Goal: Transaction & Acquisition: Download file/media

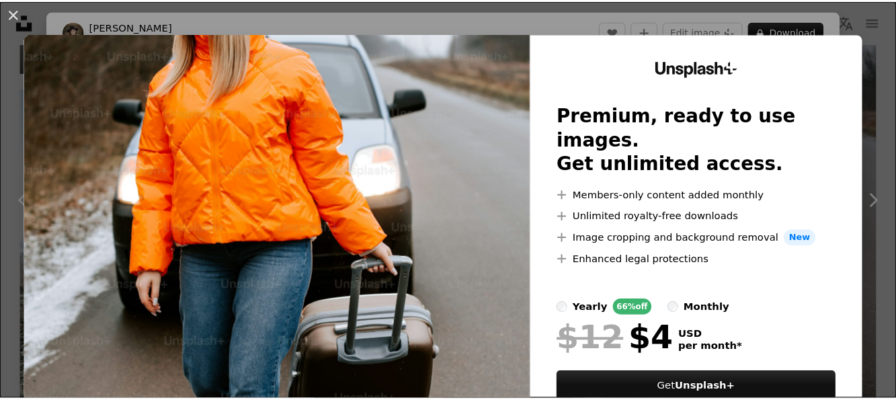
scroll to position [6650, 0]
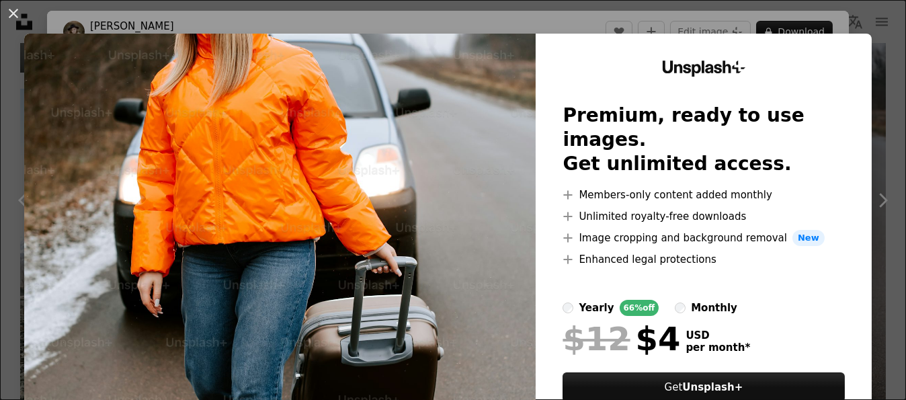
click at [875, 102] on div "An X shape Unsplash+ Premium, ready to use images. Get unlimited access. A plus…" at bounding box center [453, 200] width 906 height 400
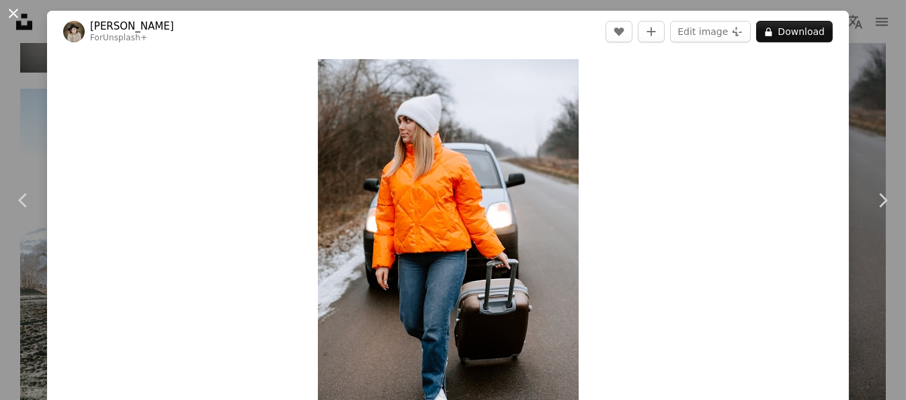
click at [12, 7] on button "An X shape" at bounding box center [13, 13] width 16 height 16
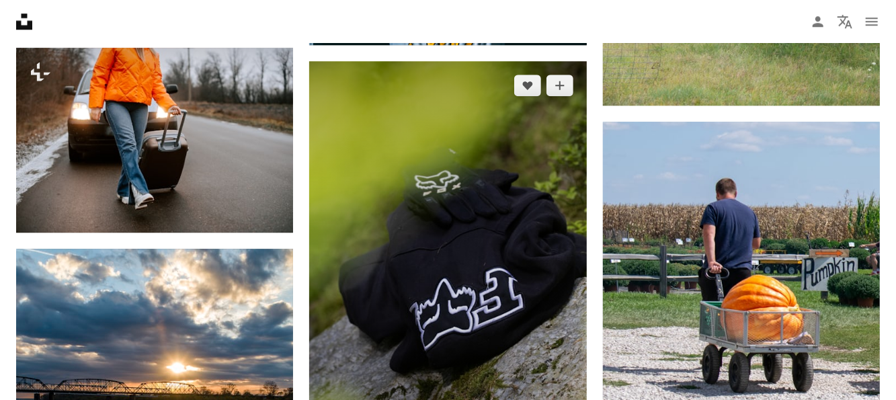
scroll to position [7457, 0]
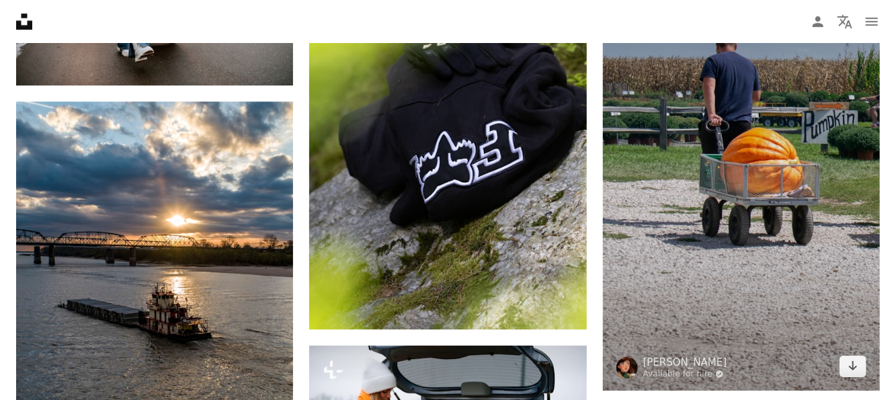
click at [767, 235] on img at bounding box center [741, 182] width 277 height 416
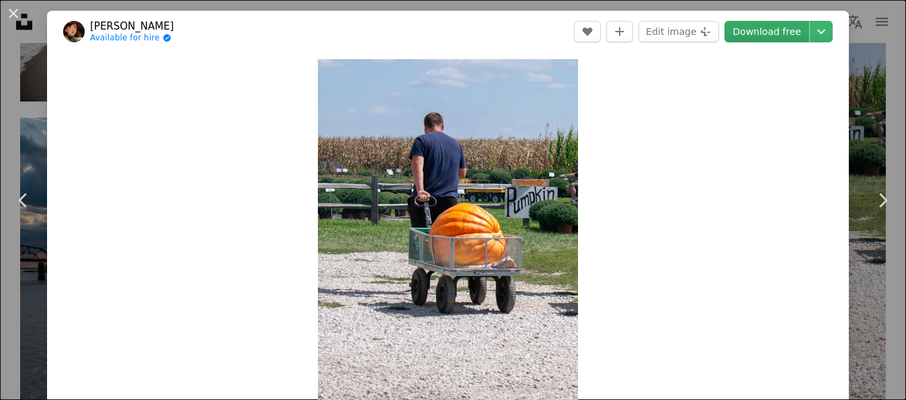
click at [769, 30] on link "Download free" at bounding box center [767, 32] width 85 height 22
click at [12, 11] on button "An X shape" at bounding box center [13, 13] width 16 height 16
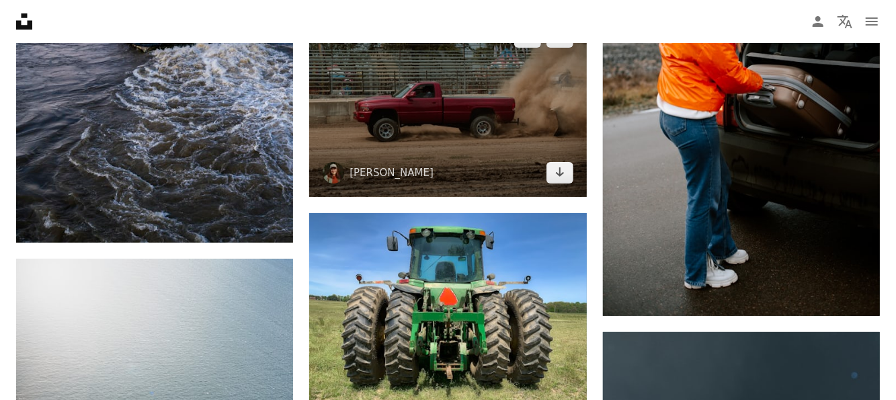
scroll to position [8196, 0]
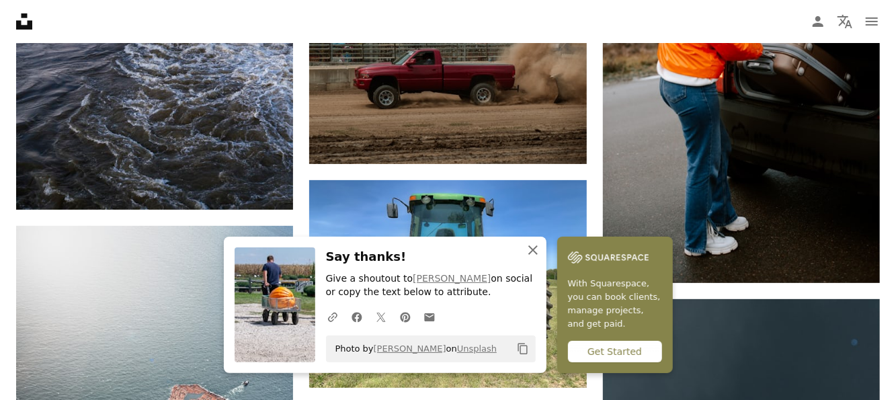
click at [532, 247] on icon "An X shape" at bounding box center [533, 250] width 16 height 16
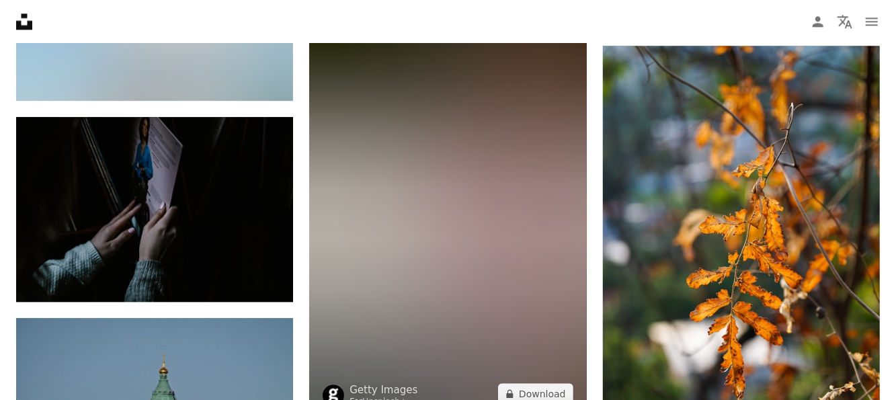
scroll to position [12433, 0]
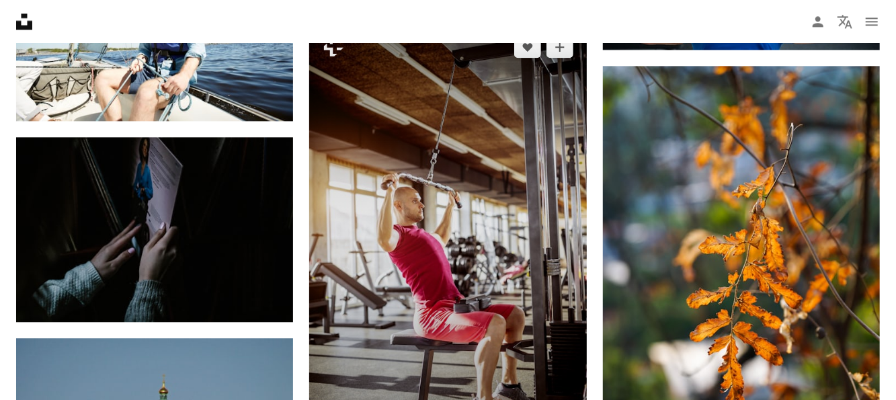
click at [397, 162] on img at bounding box center [447, 231] width 277 height 416
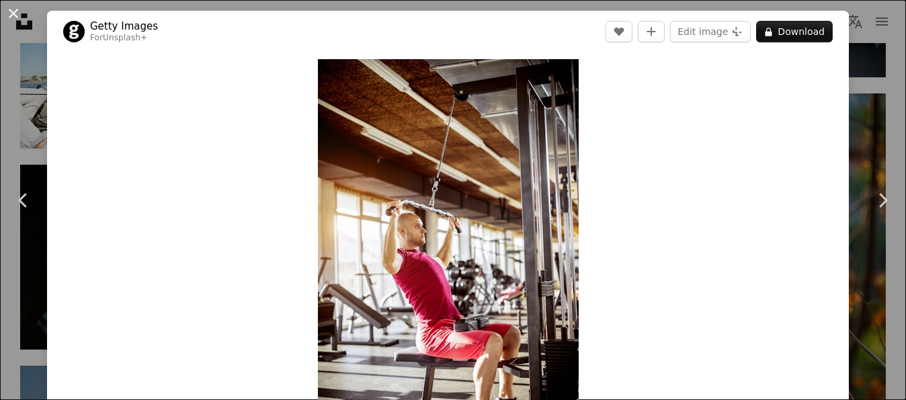
click at [22, 9] on button "An X shape" at bounding box center [13, 13] width 16 height 16
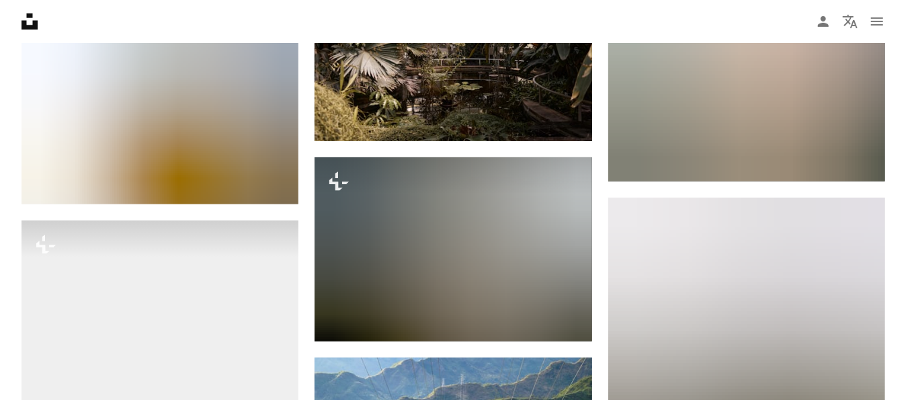
scroll to position [13778, 0]
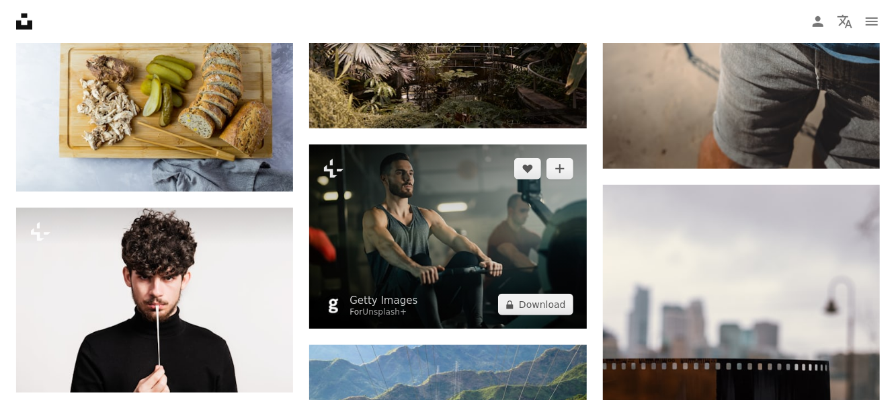
click at [435, 249] on img at bounding box center [447, 237] width 277 height 185
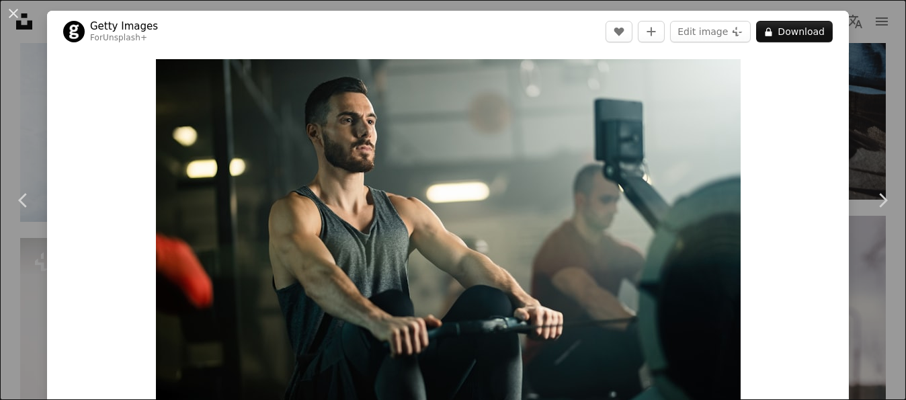
drag, startPoint x: 19, startPoint y: 10, endPoint x: 46, endPoint y: 34, distance: 35.7
click at [18, 10] on button "An X shape" at bounding box center [13, 13] width 16 height 16
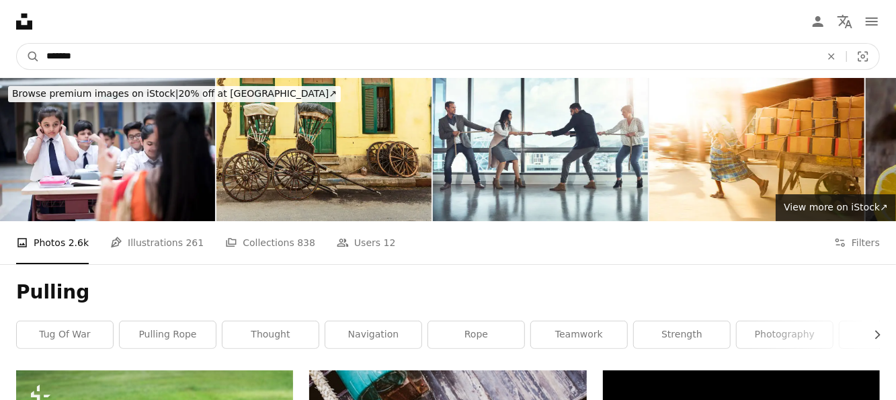
click at [116, 61] on input "*******" at bounding box center [428, 57] width 777 height 26
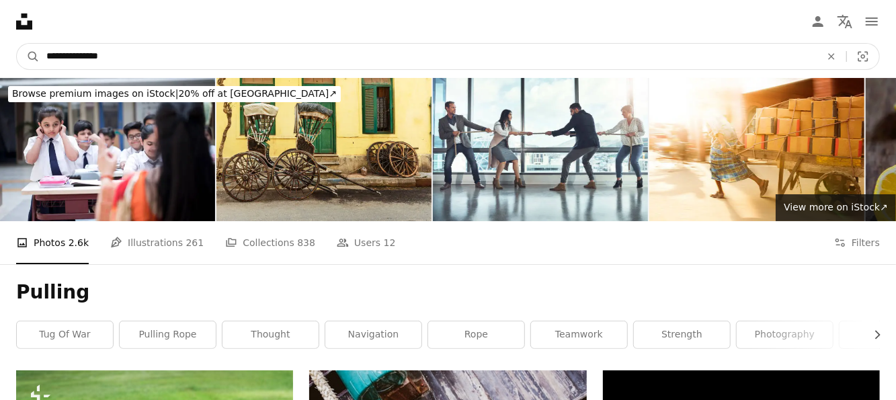
type input "**********"
click at [17, 44] on button "A magnifying glass" at bounding box center [28, 57] width 23 height 26
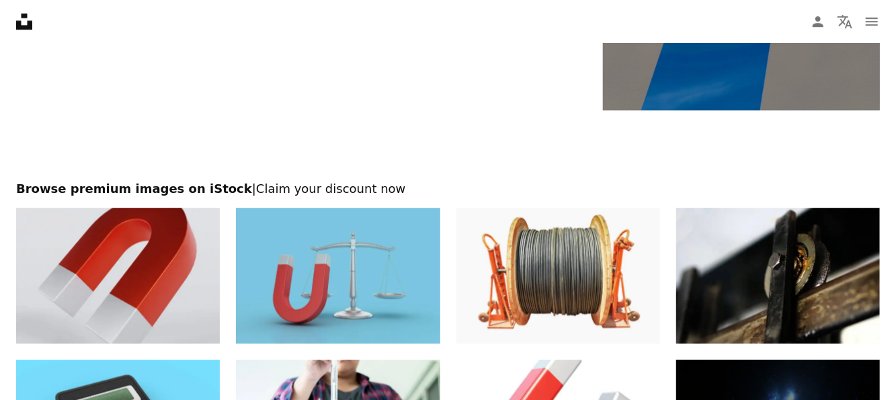
scroll to position [2085, 0]
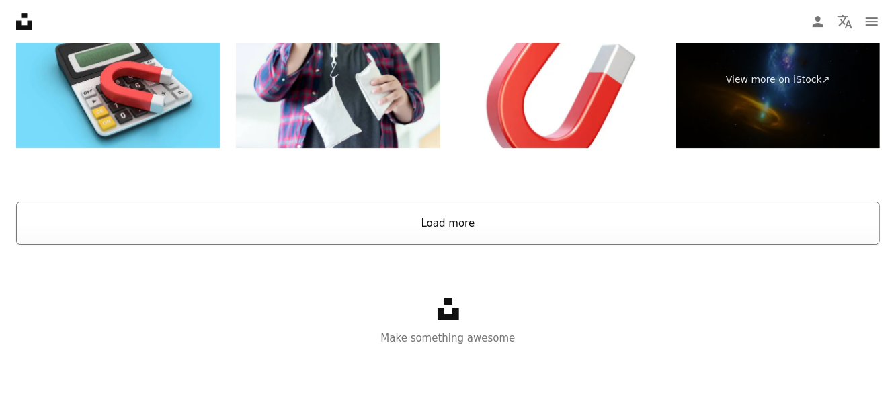
click at [412, 216] on button "Load more" at bounding box center [448, 223] width 864 height 43
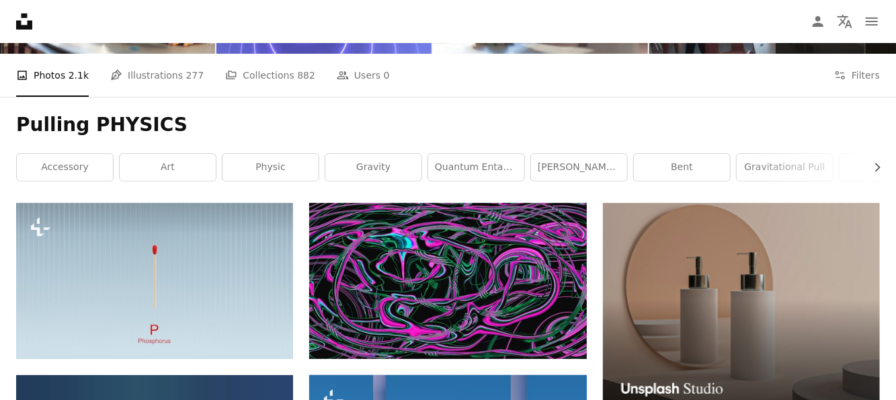
scroll to position [0, 0]
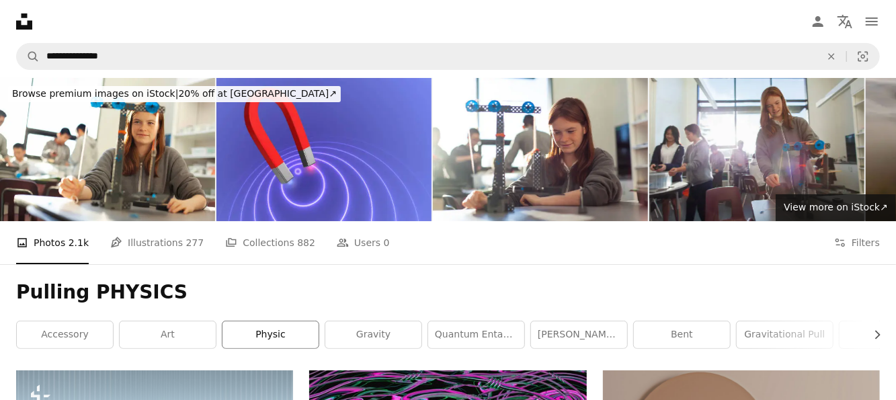
click at [278, 329] on link "physic" at bounding box center [271, 334] width 96 height 27
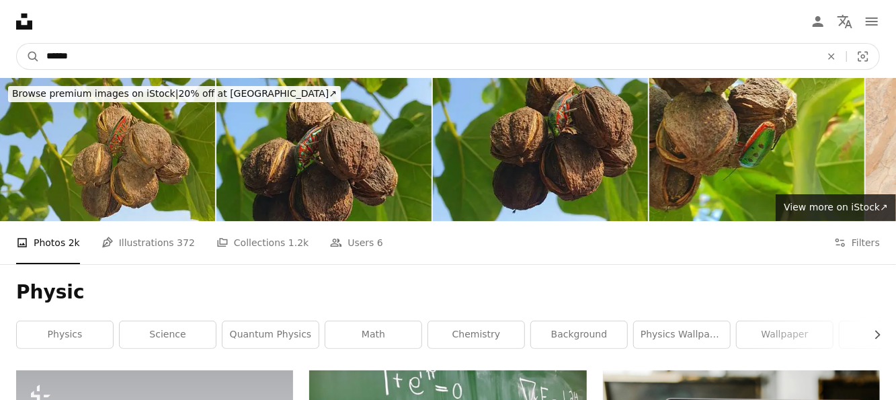
click at [108, 56] on input "******" at bounding box center [428, 57] width 777 height 26
drag, startPoint x: 108, startPoint y: 59, endPoint x: 0, endPoint y: 77, distance: 109.0
click at [0, 77] on nav "A magnifying glass ****** An X shape Visual search Filters Get Unsplash+ Log in…" at bounding box center [448, 56] width 896 height 43
type input "**********"
click at [17, 44] on button "A magnifying glass" at bounding box center [28, 57] width 23 height 26
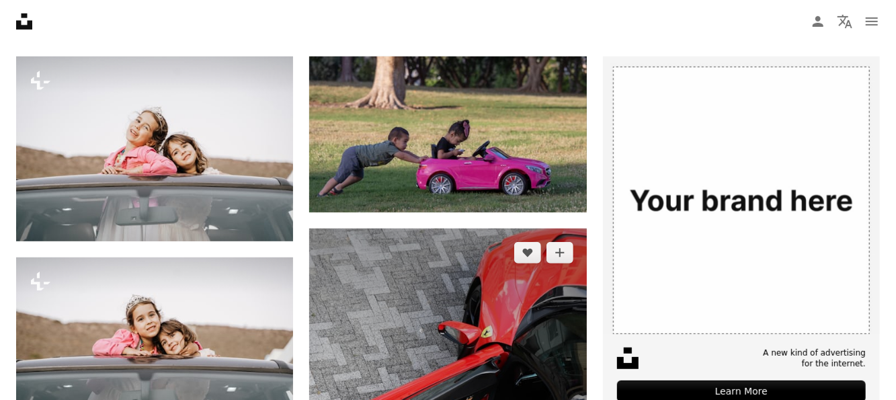
scroll to position [336, 0]
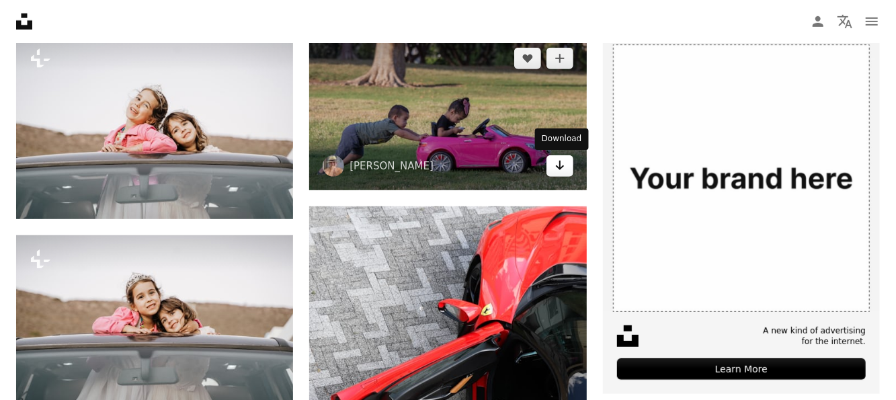
click at [559, 162] on icon "Arrow pointing down" at bounding box center [560, 165] width 11 height 16
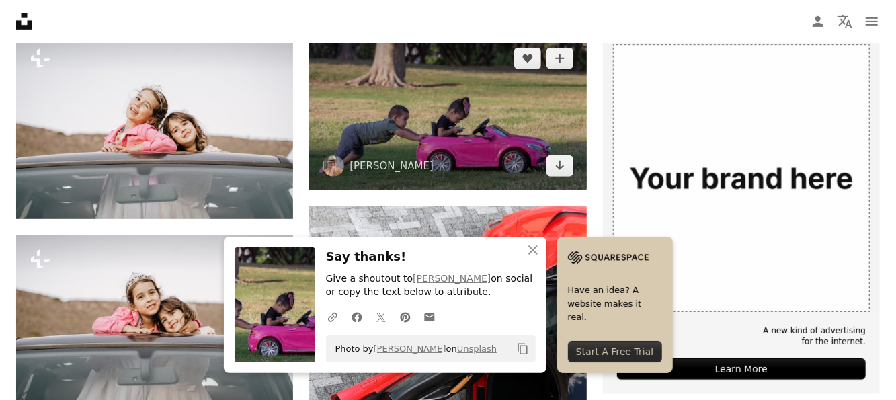
click at [467, 132] on img at bounding box center [447, 112] width 277 height 156
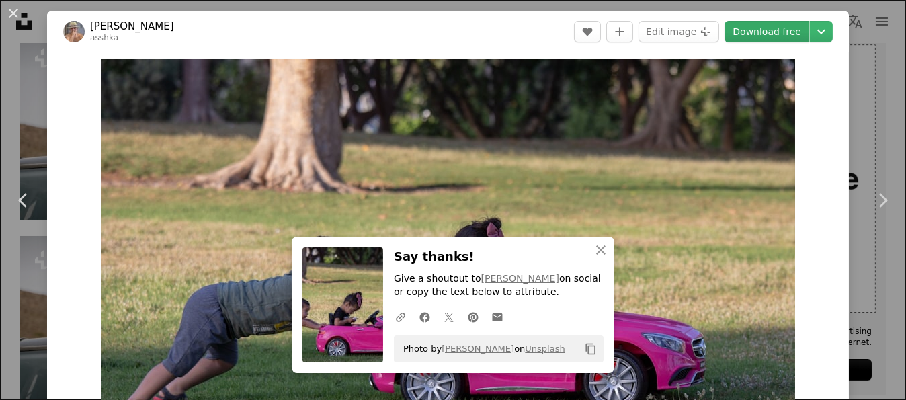
click at [754, 31] on link "Download free" at bounding box center [767, 32] width 85 height 22
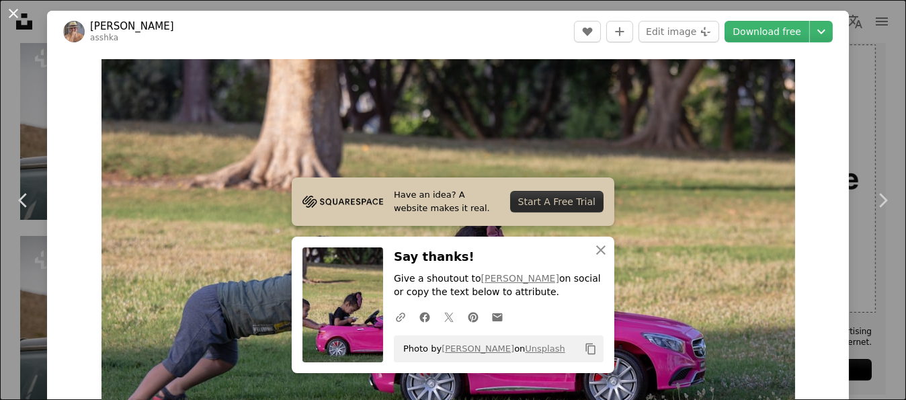
click at [19, 13] on button "An X shape" at bounding box center [13, 13] width 16 height 16
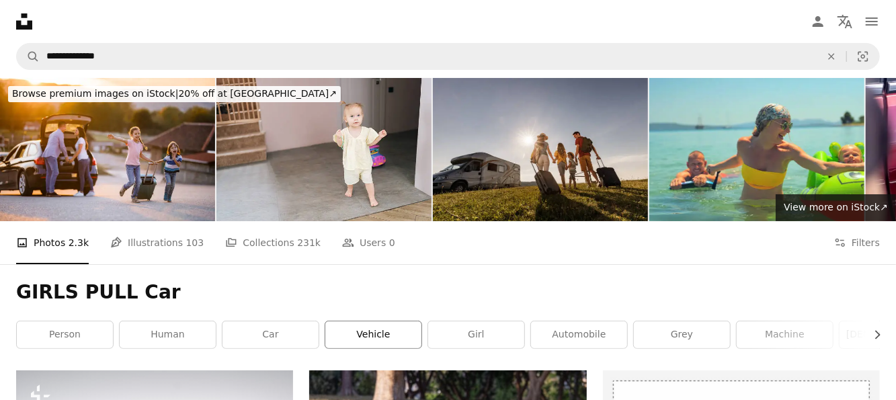
click at [386, 334] on link "vehicle" at bounding box center [373, 334] width 96 height 27
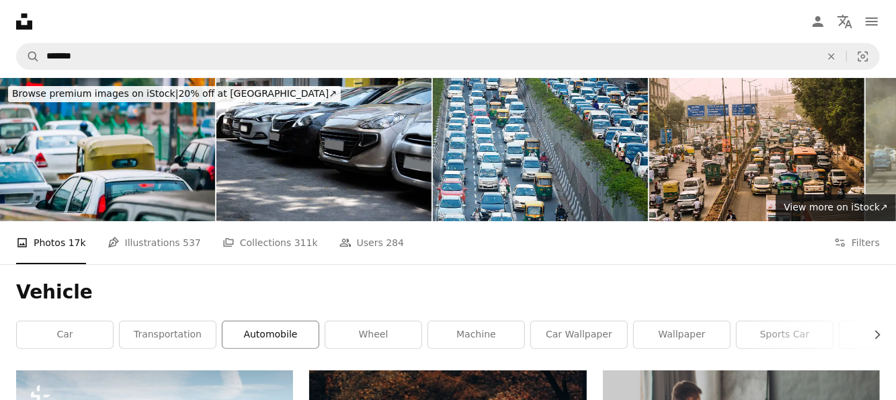
click at [266, 333] on link "automobile" at bounding box center [271, 334] width 96 height 27
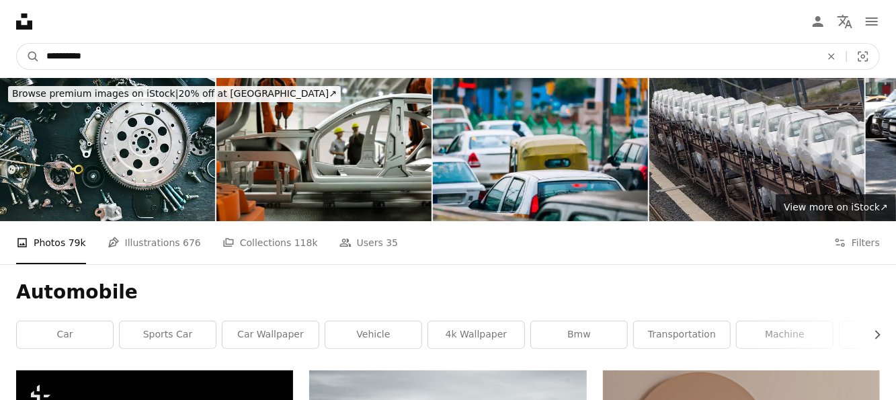
click at [118, 61] on input "**********" at bounding box center [428, 57] width 777 height 26
drag, startPoint x: 120, startPoint y: 61, endPoint x: 0, endPoint y: 61, distance: 120.4
click at [0, 61] on nav "**********" at bounding box center [448, 56] width 896 height 43
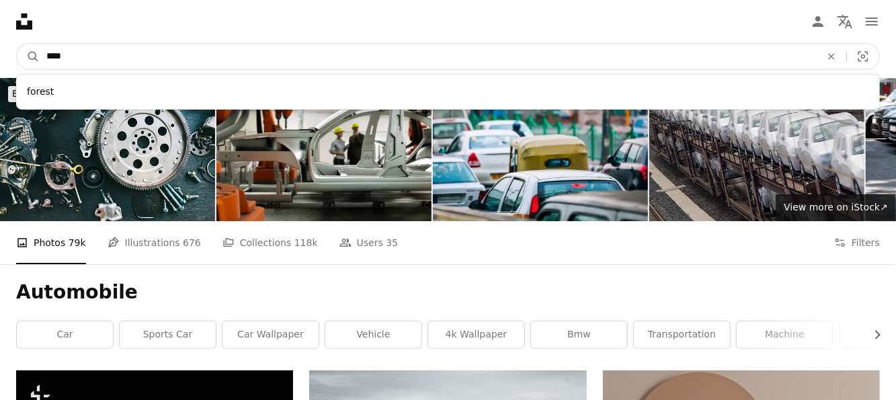
type input "*****"
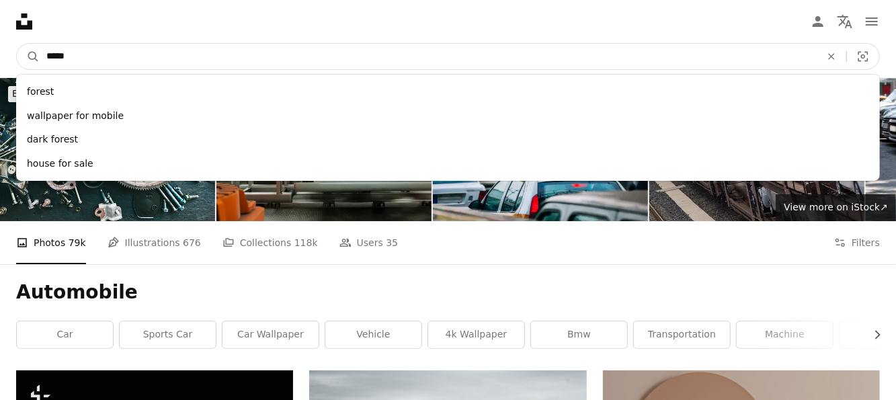
click button "A magnifying glass" at bounding box center [28, 57] width 23 height 26
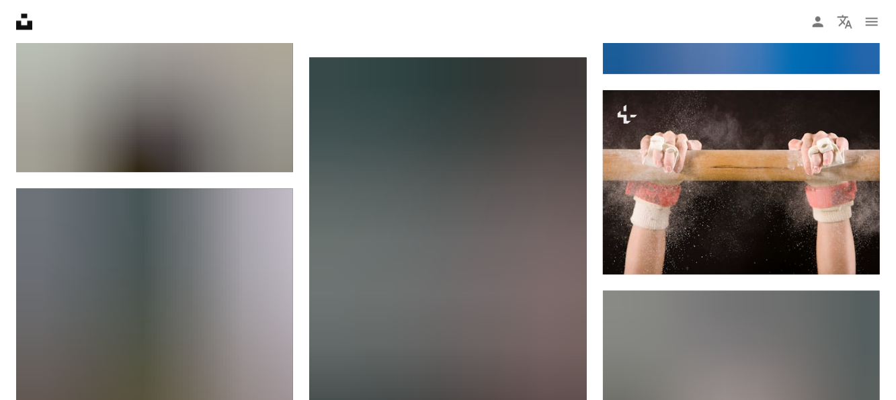
scroll to position [1748, 0]
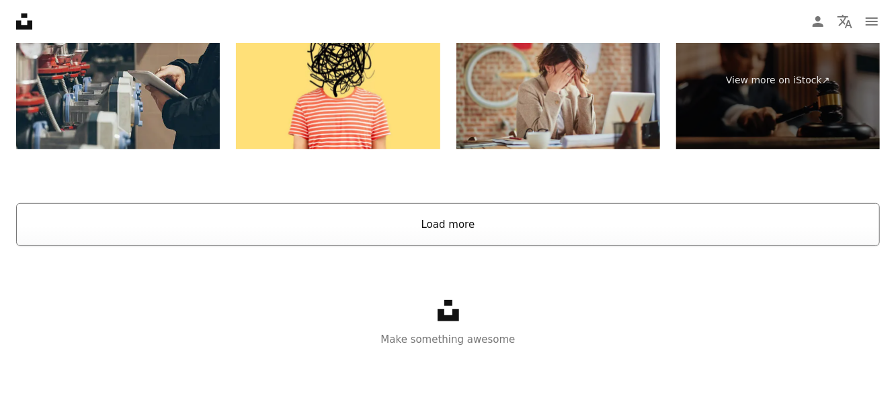
click at [427, 221] on button "Load more" at bounding box center [448, 224] width 864 height 43
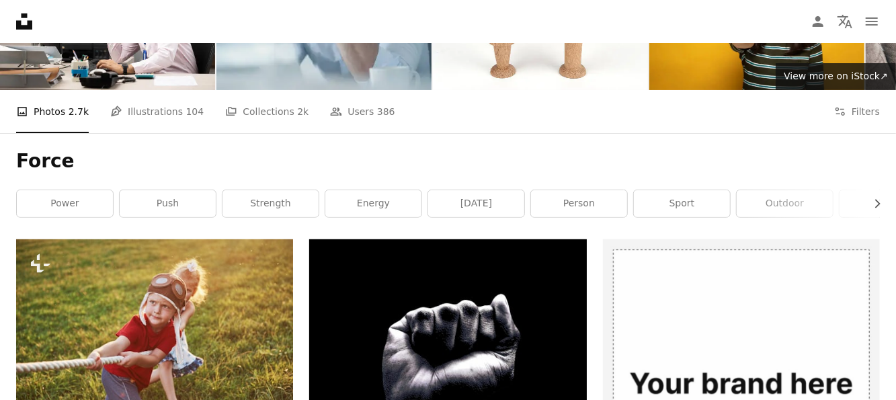
scroll to position [0, 0]
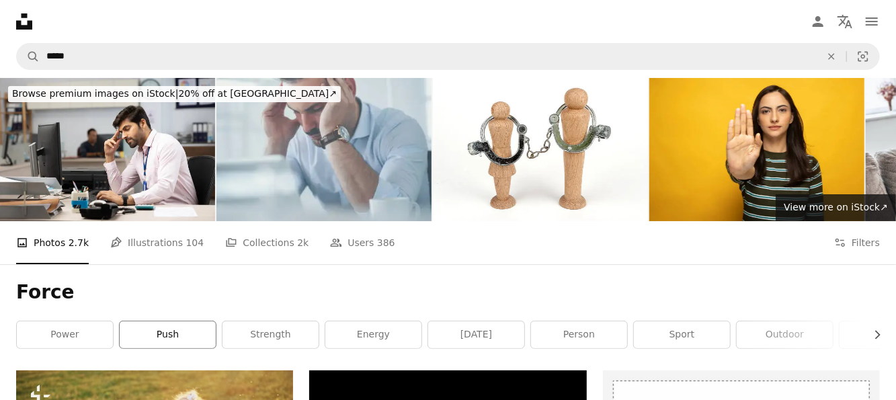
click at [157, 333] on link "push" at bounding box center [168, 334] width 96 height 27
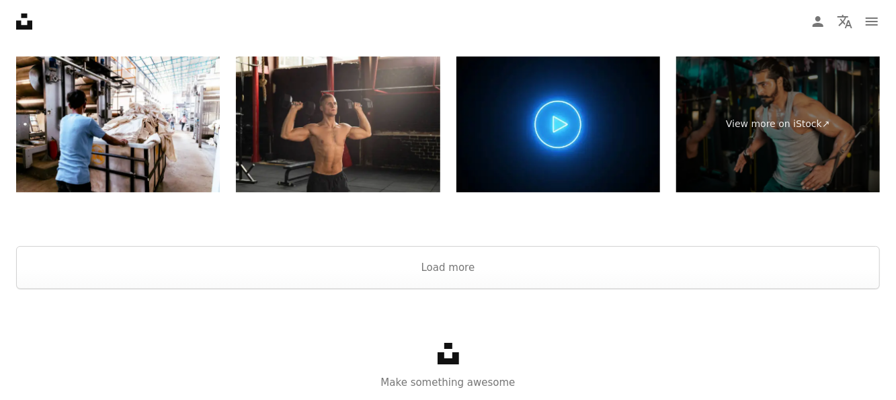
scroll to position [2623, 0]
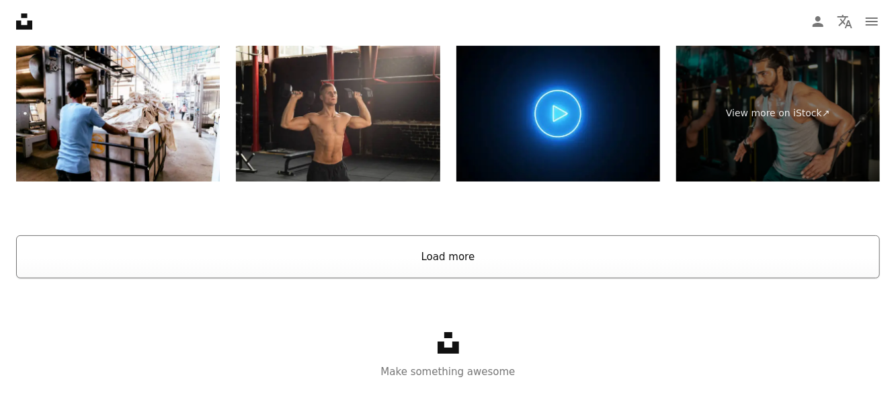
click at [437, 252] on button "Load more" at bounding box center [448, 256] width 864 height 43
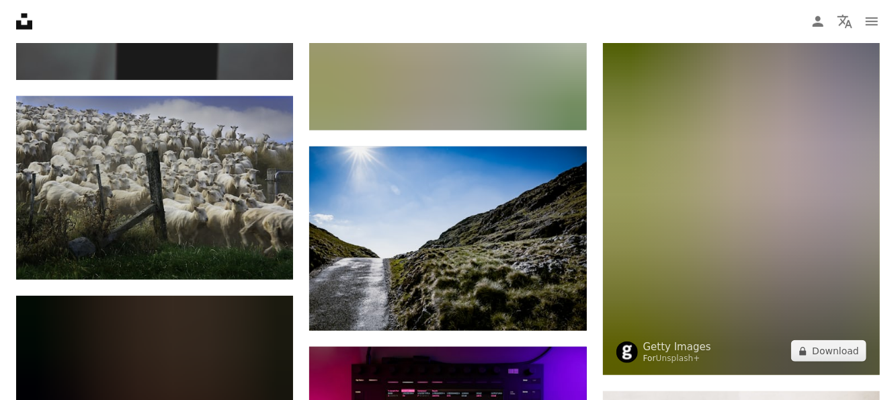
scroll to position [5850, 0]
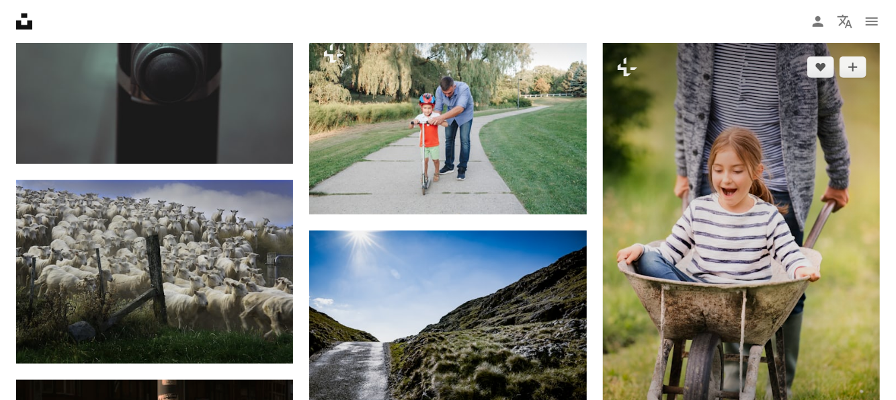
click at [815, 210] on img at bounding box center [741, 251] width 277 height 416
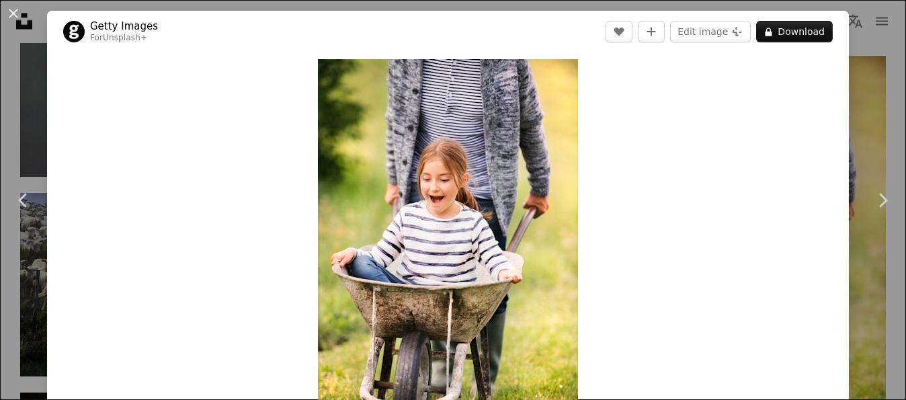
click at [5, 9] on button "An X shape" at bounding box center [13, 13] width 16 height 16
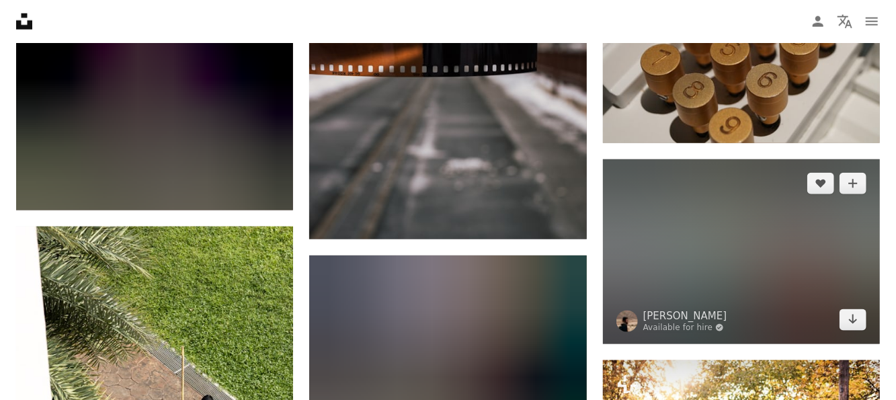
scroll to position [8809, 0]
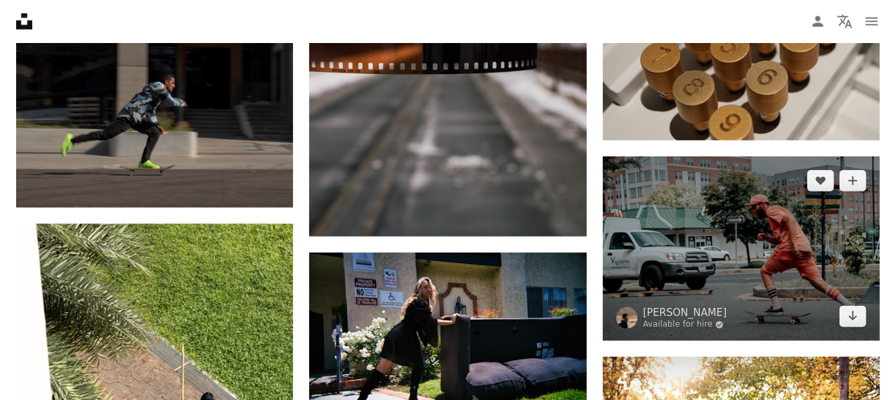
click at [827, 281] on img at bounding box center [741, 249] width 277 height 185
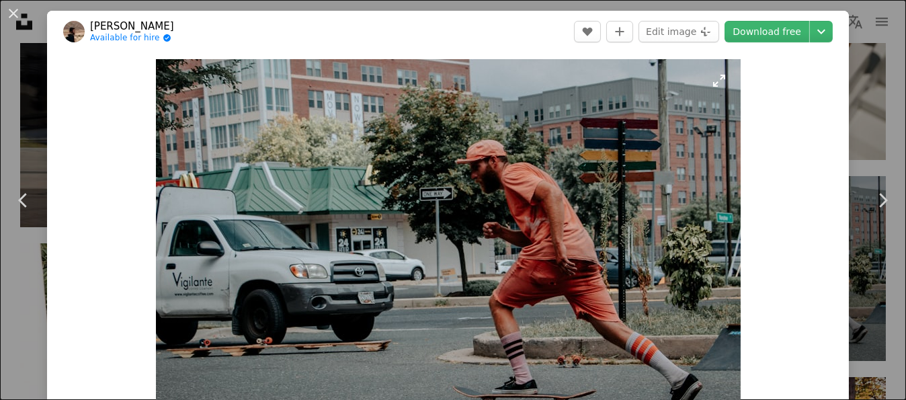
drag, startPoint x: 750, startPoint y: 27, endPoint x: 644, endPoint y: 109, distance: 134.8
click at [750, 28] on link "Download free" at bounding box center [767, 32] width 85 height 22
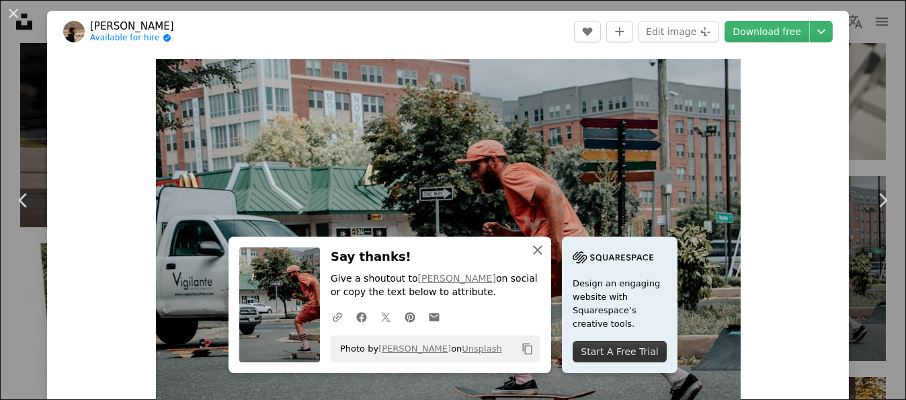
click at [538, 249] on icon "An X shape" at bounding box center [538, 250] width 16 height 16
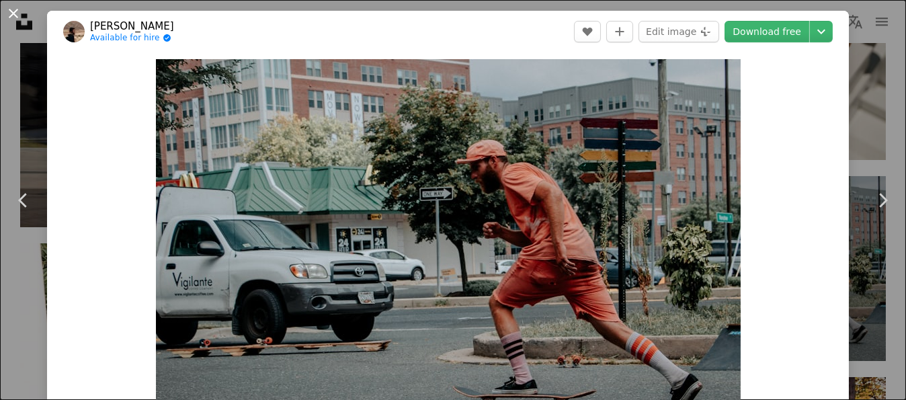
click at [14, 7] on button "An X shape" at bounding box center [13, 13] width 16 height 16
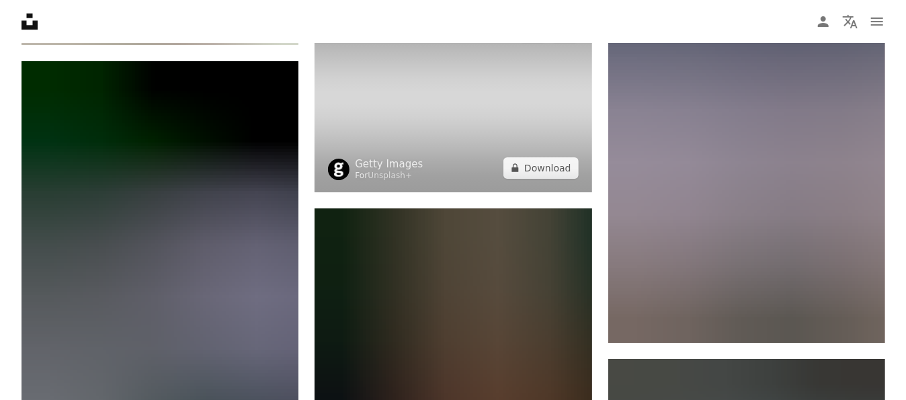
scroll to position [29184, 0]
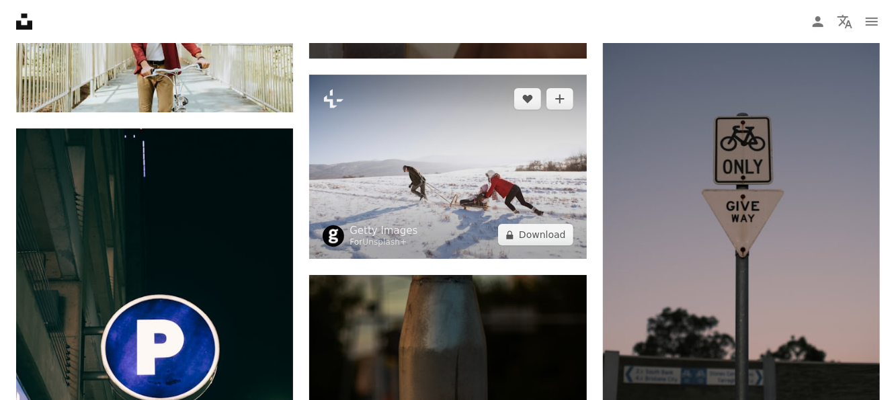
click at [434, 180] on img at bounding box center [447, 167] width 277 height 185
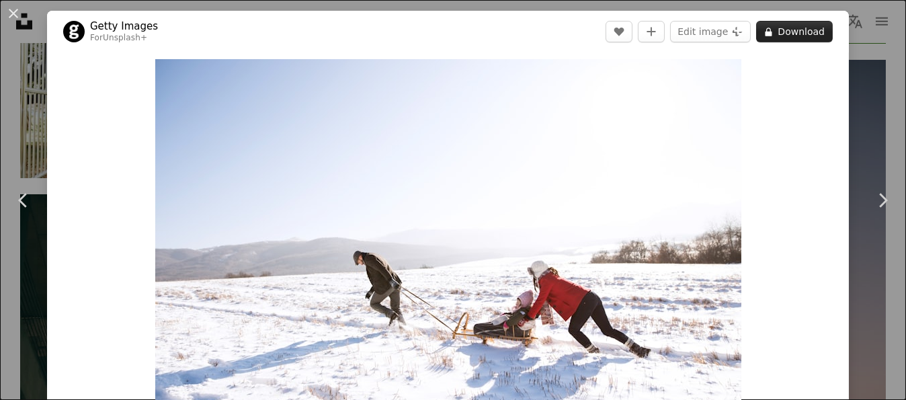
click at [814, 29] on button "A lock Download" at bounding box center [794, 32] width 77 height 22
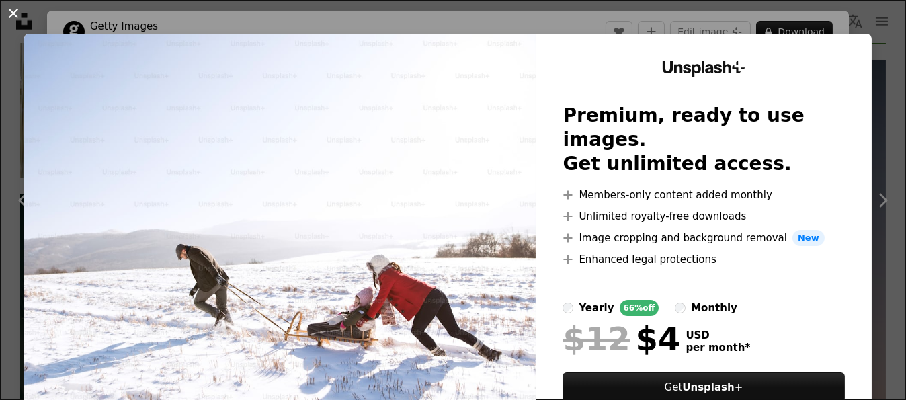
click at [19, 5] on button "An X shape" at bounding box center [13, 13] width 16 height 16
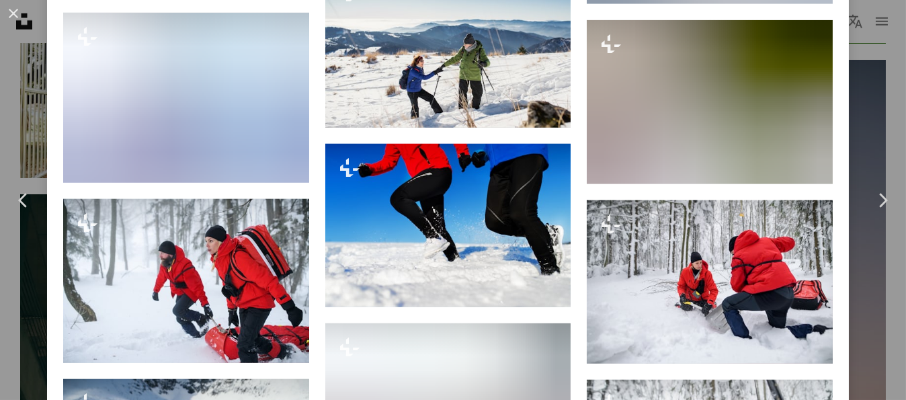
scroll to position [3295, 0]
